Goal: Task Accomplishment & Management: Manage account settings

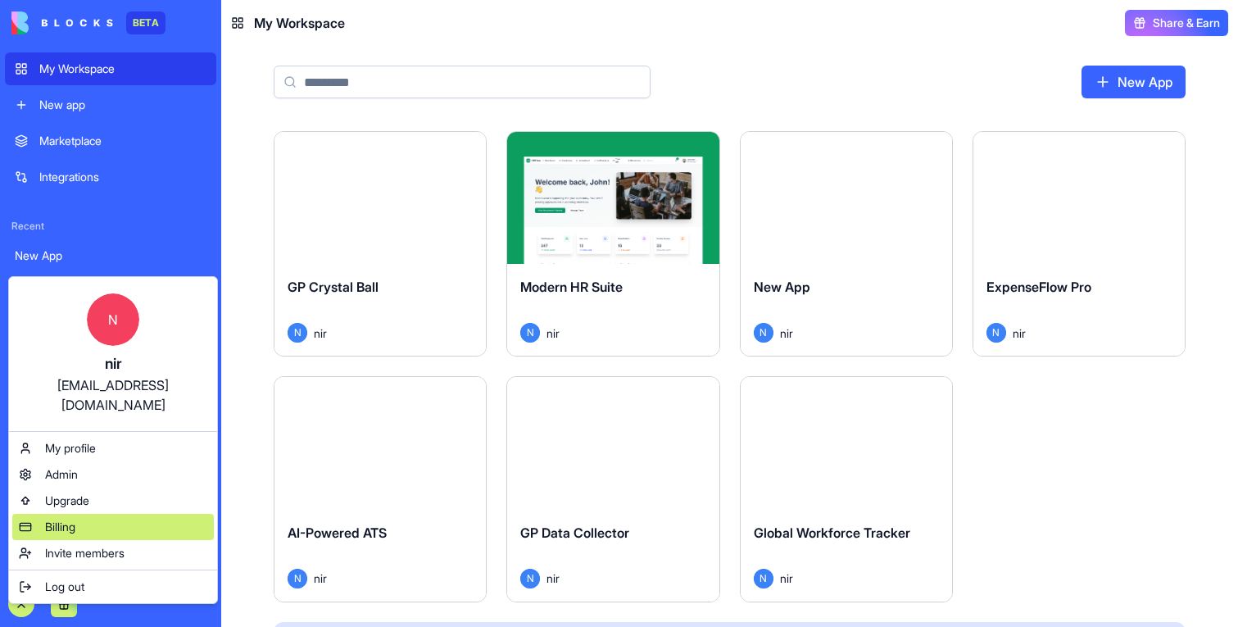
click at [67, 519] on span "Billing" at bounding box center [60, 527] width 30 height 16
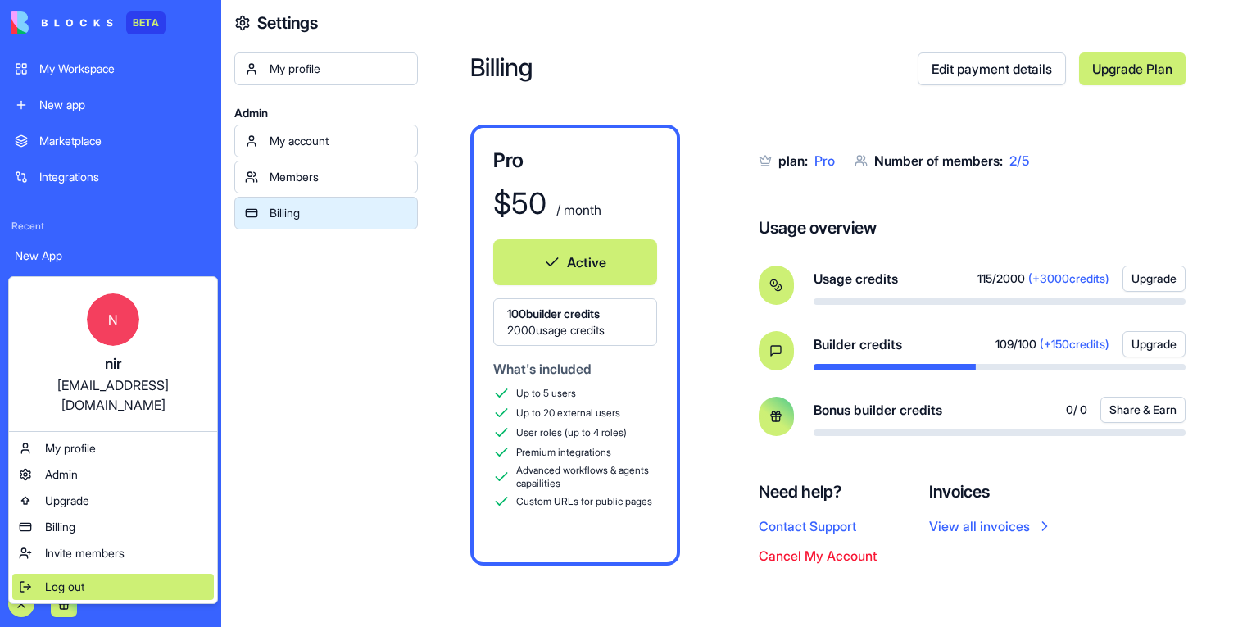
click at [52, 579] on span "Log out" at bounding box center [64, 587] width 39 height 16
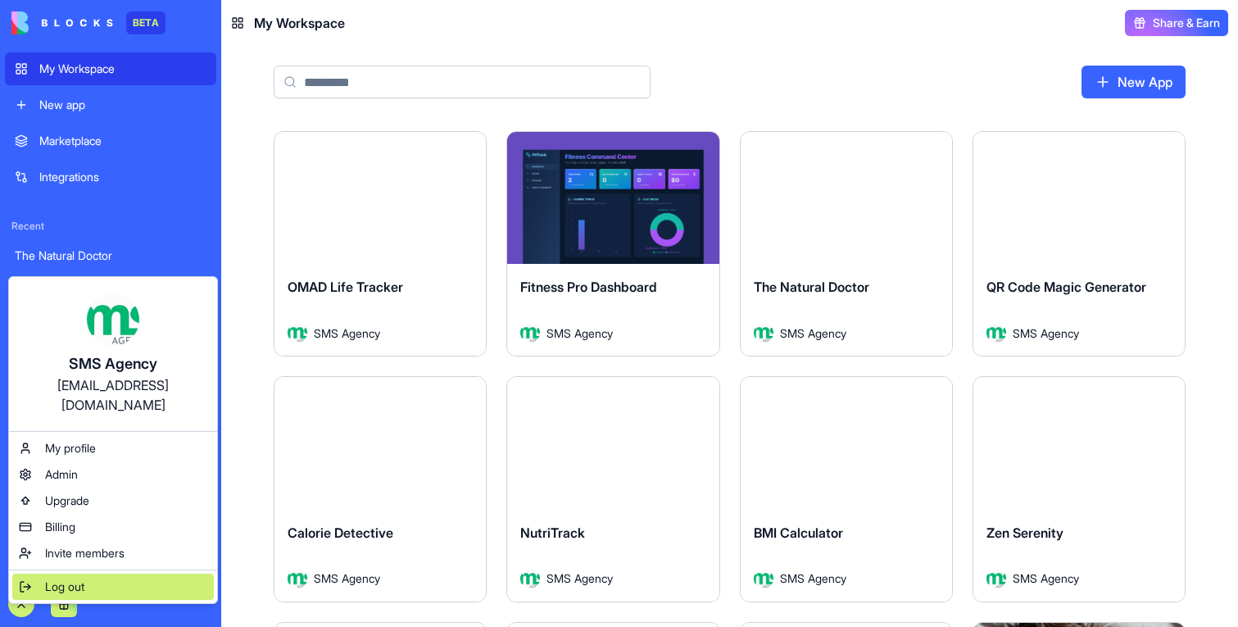
click at [96, 574] on div "Log out" at bounding box center [113, 587] width 202 height 26
